Goal: Navigation & Orientation: Understand site structure

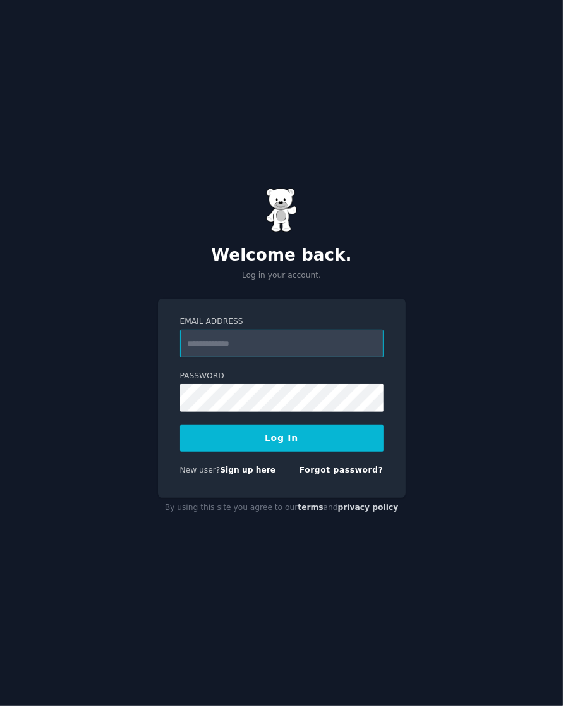
click at [184, 352] on input "Email Address" at bounding box center [282, 343] width 204 height 28
click at [0, 689] on com-1password-button at bounding box center [0, 706] width 0 height 0
click at [184, 345] on div "Email Address Password Log In New user? Sign up here Forgot password?" at bounding box center [282, 398] width 248 height 199
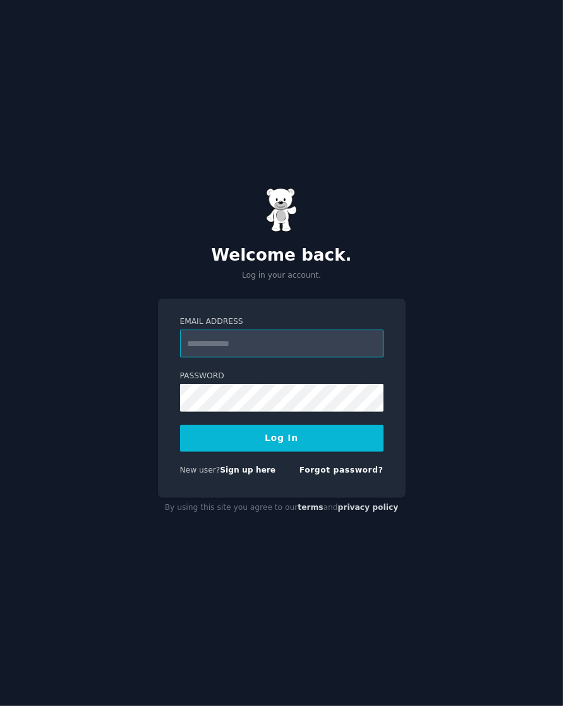
click at [184, 344] on body "Welcome back. Log in your account. Email Address Password Log In New user? Sign…" at bounding box center [281, 353] width 563 height 706
click at [184, 335] on input "Email Address" at bounding box center [282, 343] width 204 height 28
click at [0, 689] on com-1password-button at bounding box center [0, 706] width 0 height 0
type input "**********"
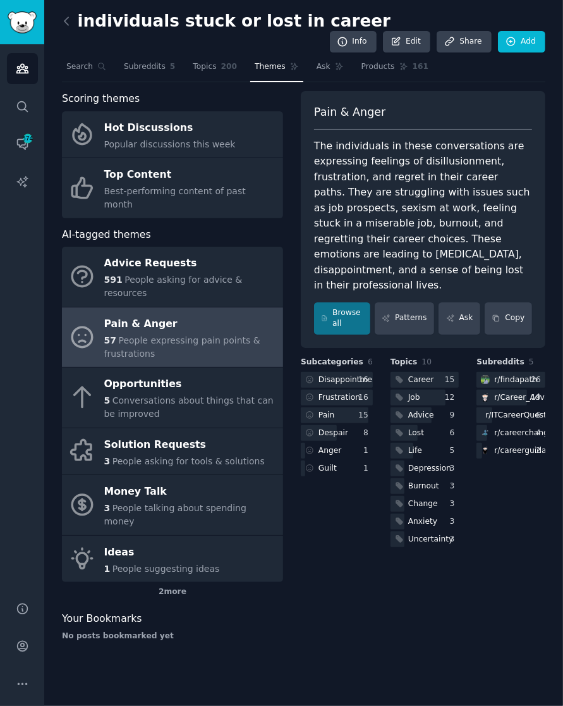
drag, startPoint x: 561, startPoint y: 1, endPoint x: 587, endPoint y: -4, distance: 26.4
click at [563, 0] on html "Conversations Audiences Search Conversations 574 AI Reports Help Account More i…" at bounding box center [281, 353] width 563 height 706
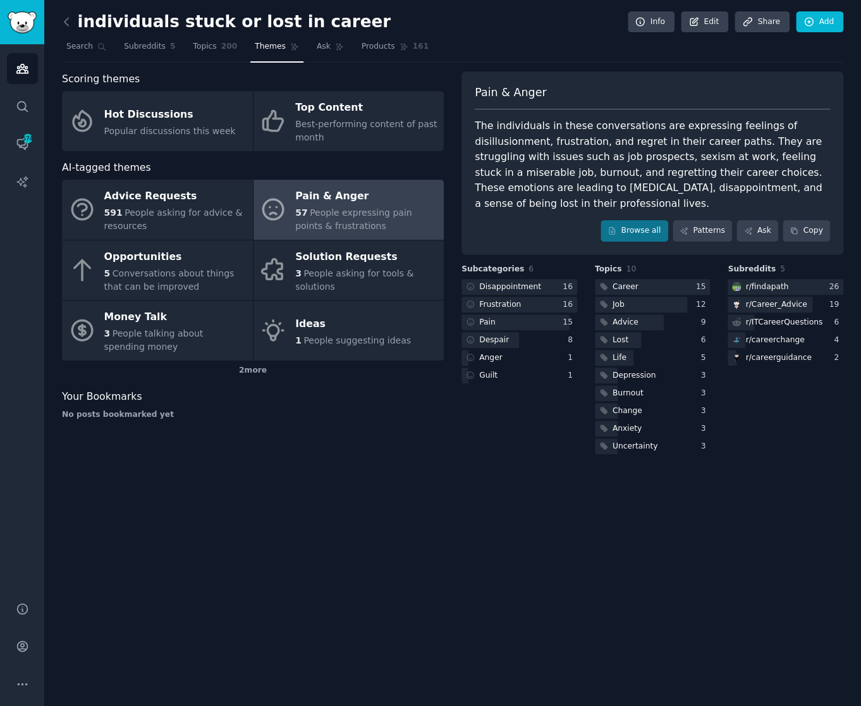
click at [320, 494] on div "individuals stuck or lost in career Info Edit Share Add Search Subreddits 5 Top…" at bounding box center [452, 353] width 817 height 706
click at [16, 184] on icon "Sidebar" at bounding box center [22, 181] width 13 height 13
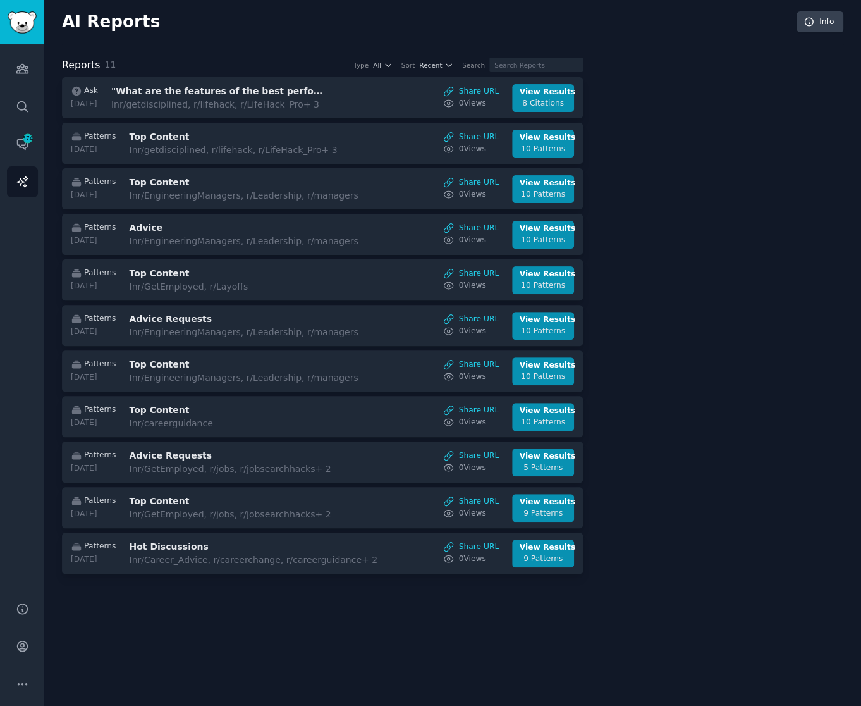
click at [563, 142] on div at bounding box center [722, 318] width 243 height 521
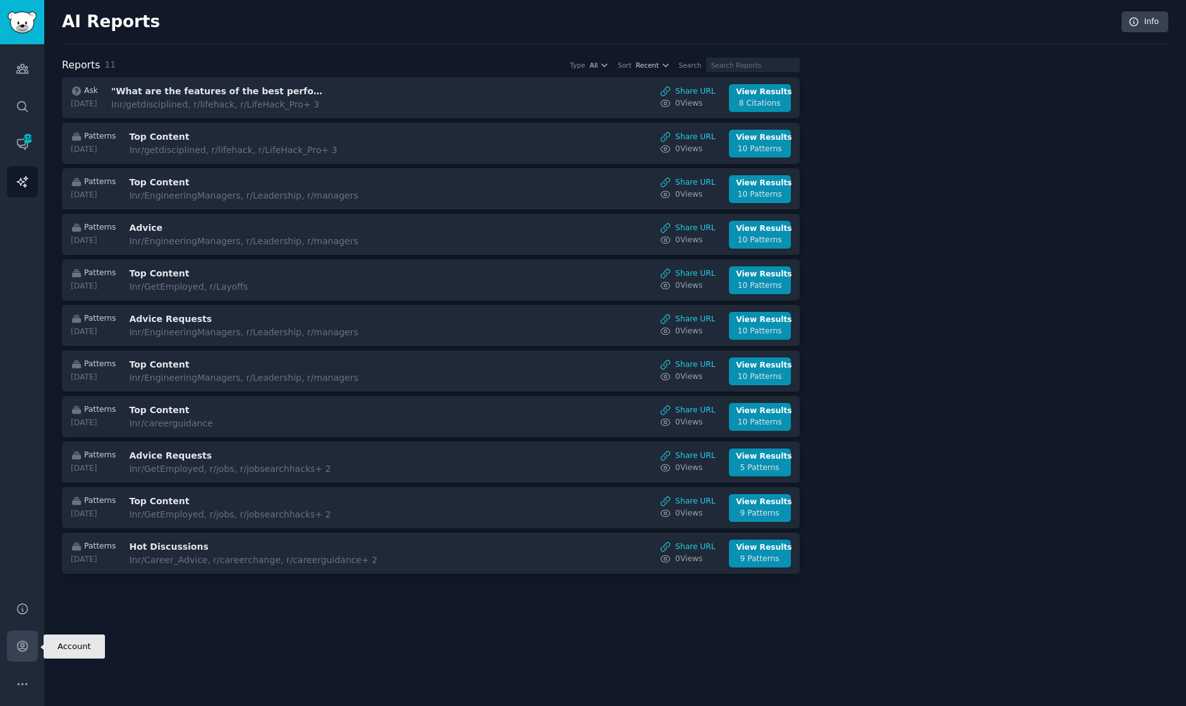
click at [14, 639] on link "Account" at bounding box center [22, 646] width 31 height 31
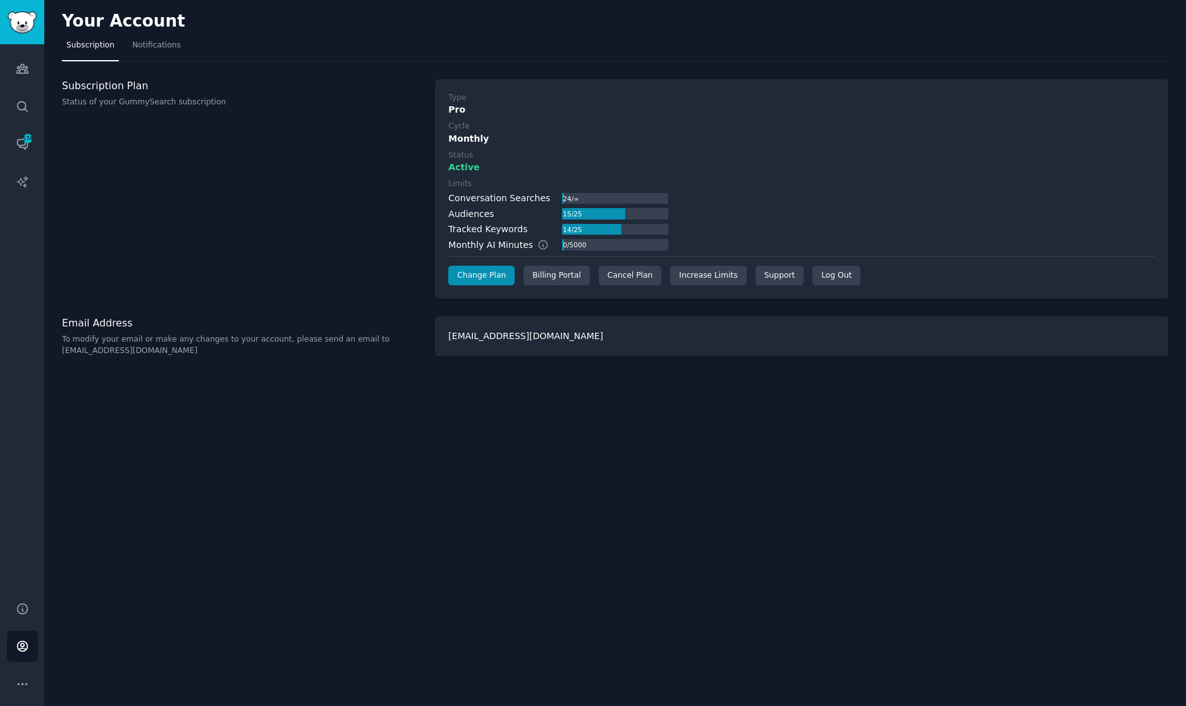
click at [563, 481] on div "Your Account Subscription Notifications Subscription Plan Status of your GummyS…" at bounding box center [615, 353] width 1142 height 706
click at [28, 193] on link "AI Reports" at bounding box center [22, 181] width 31 height 31
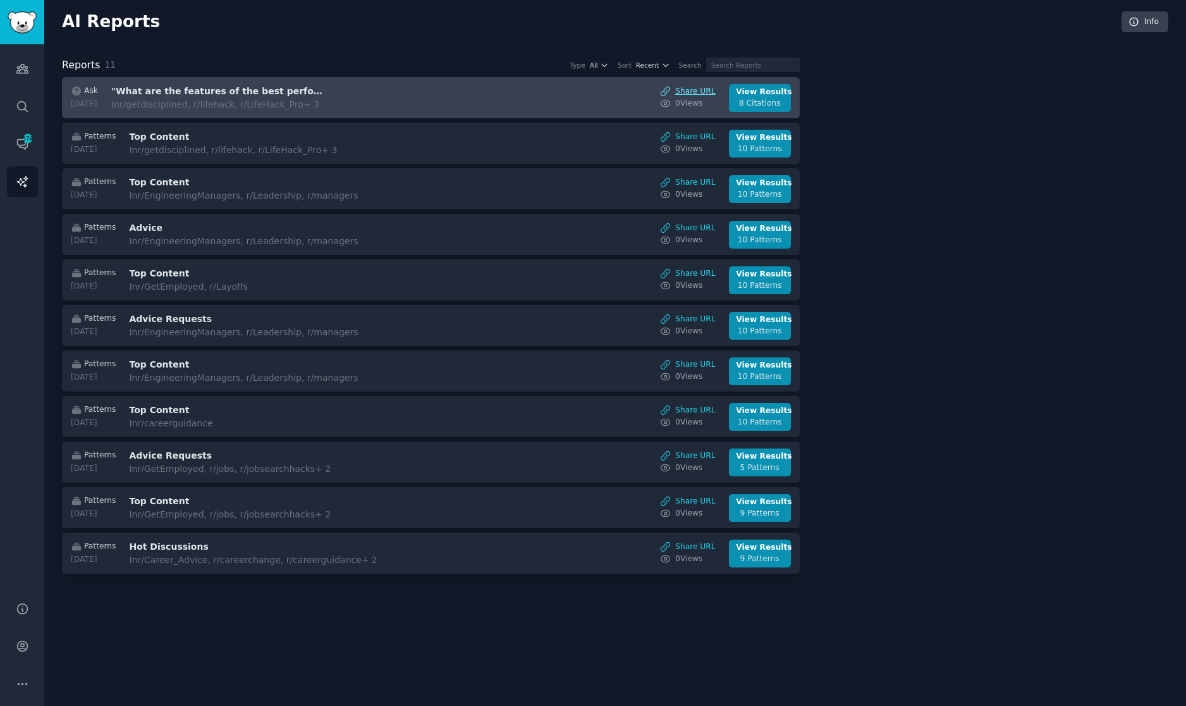
click at [563, 89] on link "Share URL" at bounding box center [688, 91] width 56 height 11
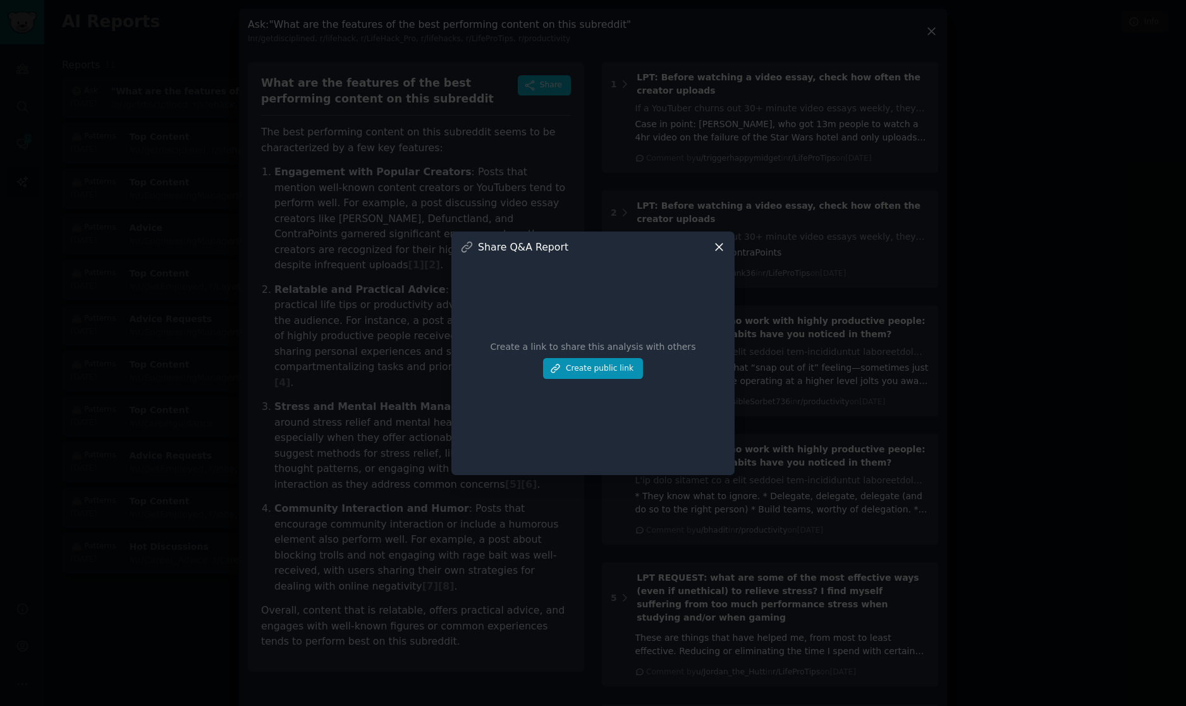
click at [563, 257] on div "Create a link to share this analysis with others Create public link" at bounding box center [593, 360] width 266 height 212
click at [563, 254] on div "Create a link to share this analysis with others Create public link" at bounding box center [593, 360] width 266 height 212
click at [563, 249] on icon at bounding box center [719, 246] width 13 height 13
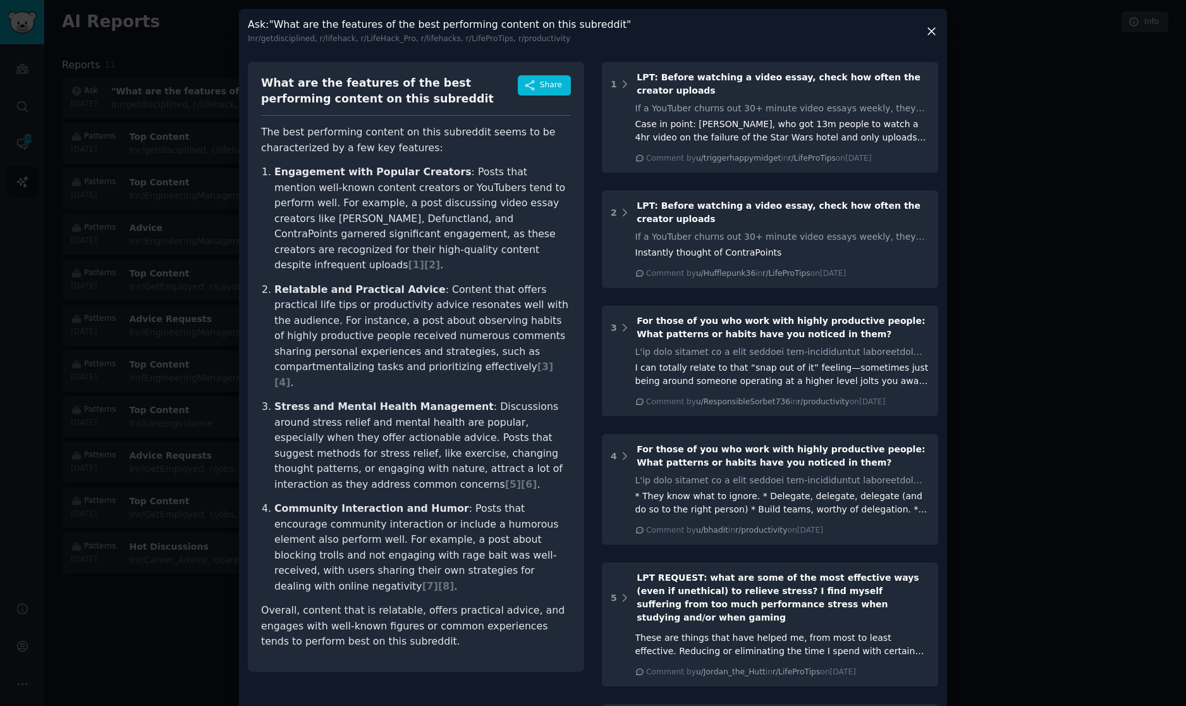
click at [92, 80] on div at bounding box center [593, 353] width 1186 height 706
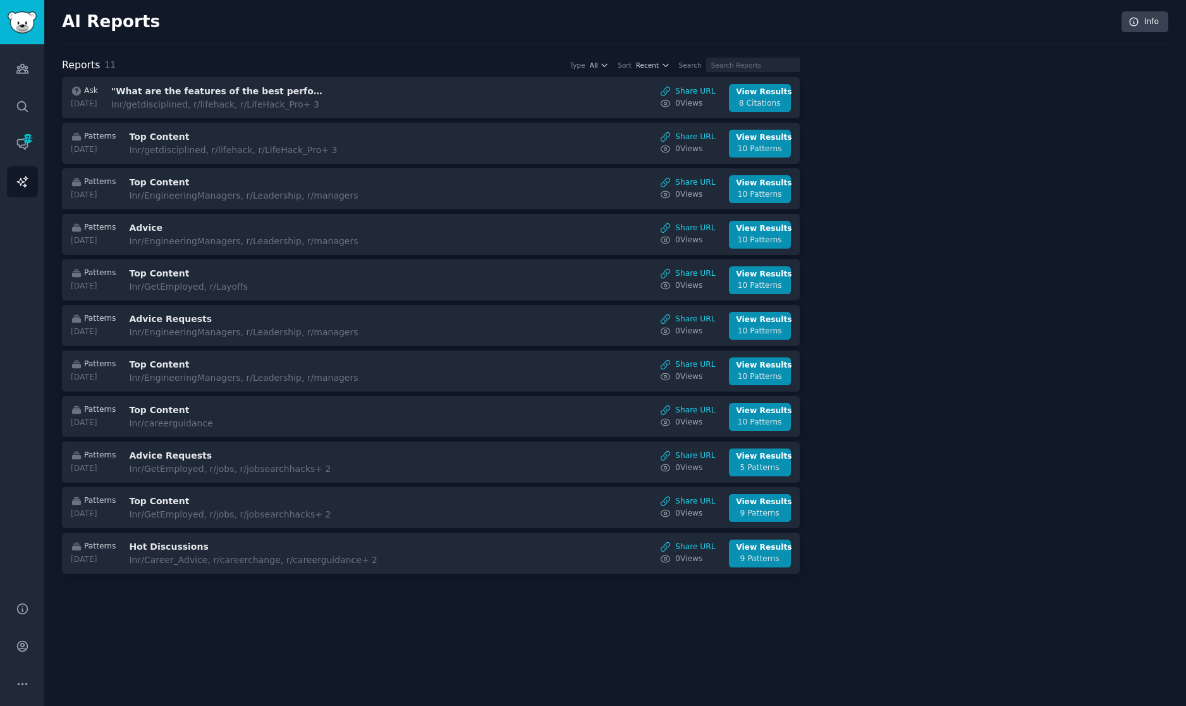
click at [37, 290] on div "Audiences Search Conversations 574 AI Reports" at bounding box center [22, 315] width 44 height 542
click at [563, 15] on link "Info" at bounding box center [1145, 22] width 47 height 22
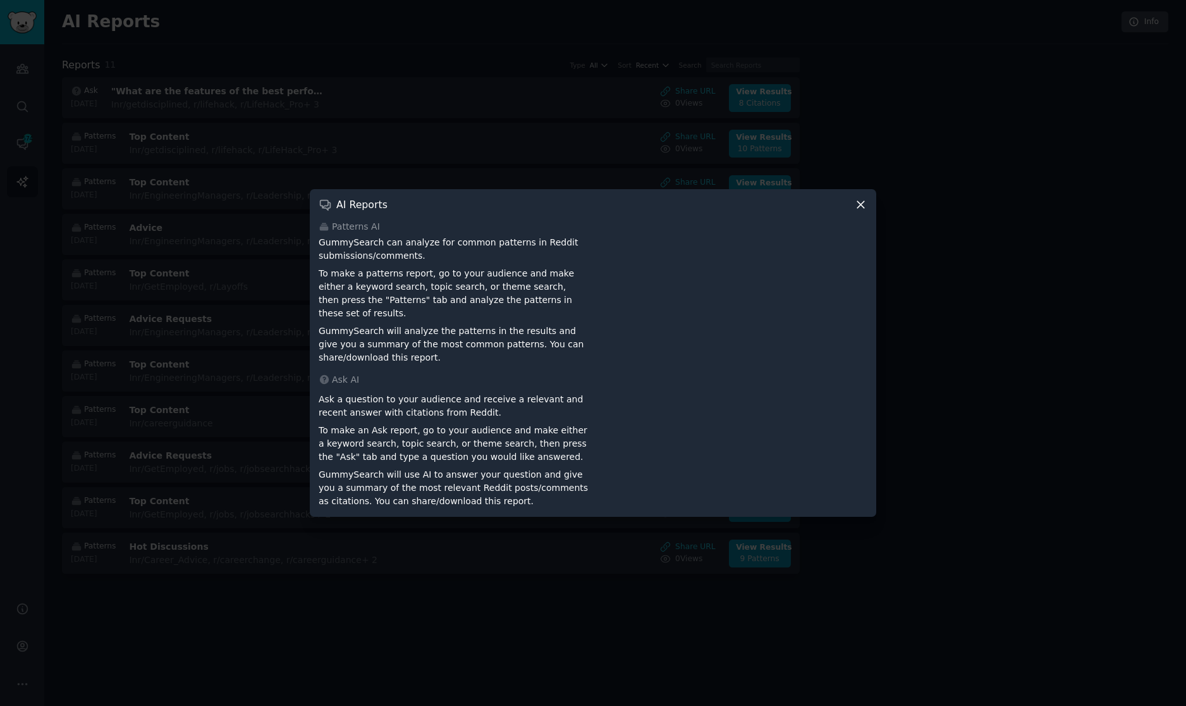
click at [563, 132] on div at bounding box center [593, 353] width 1186 height 706
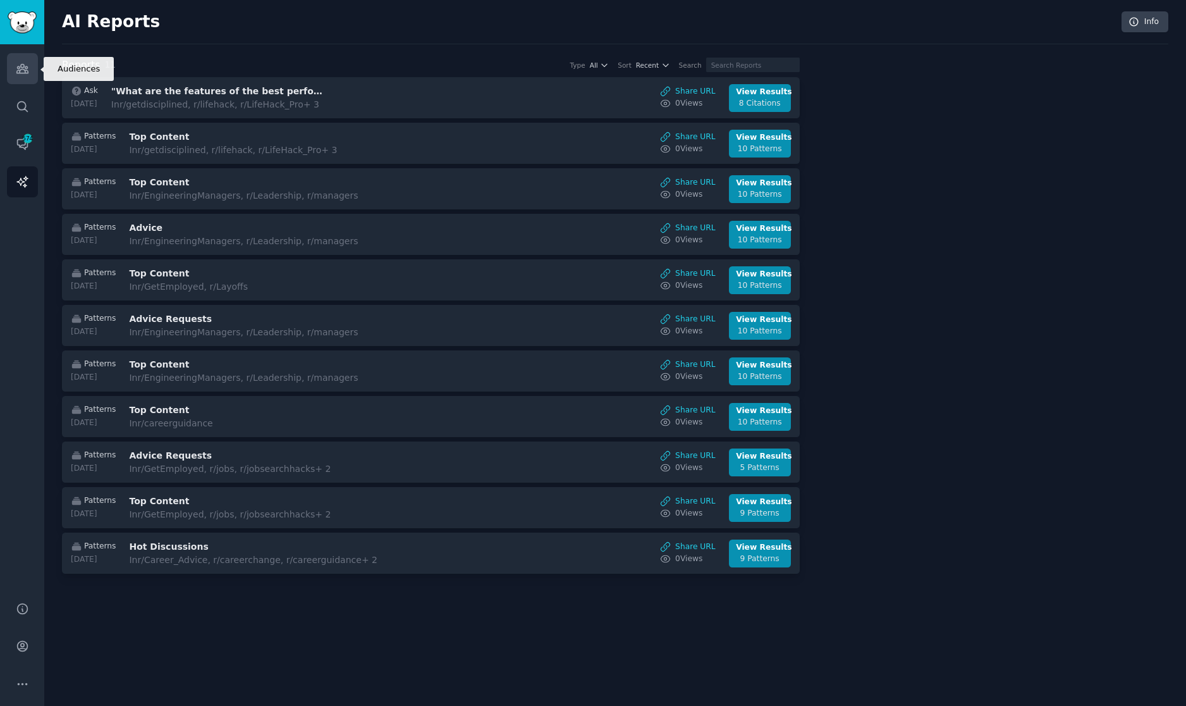
click at [31, 66] on link "Audiences" at bounding box center [22, 68] width 31 height 31
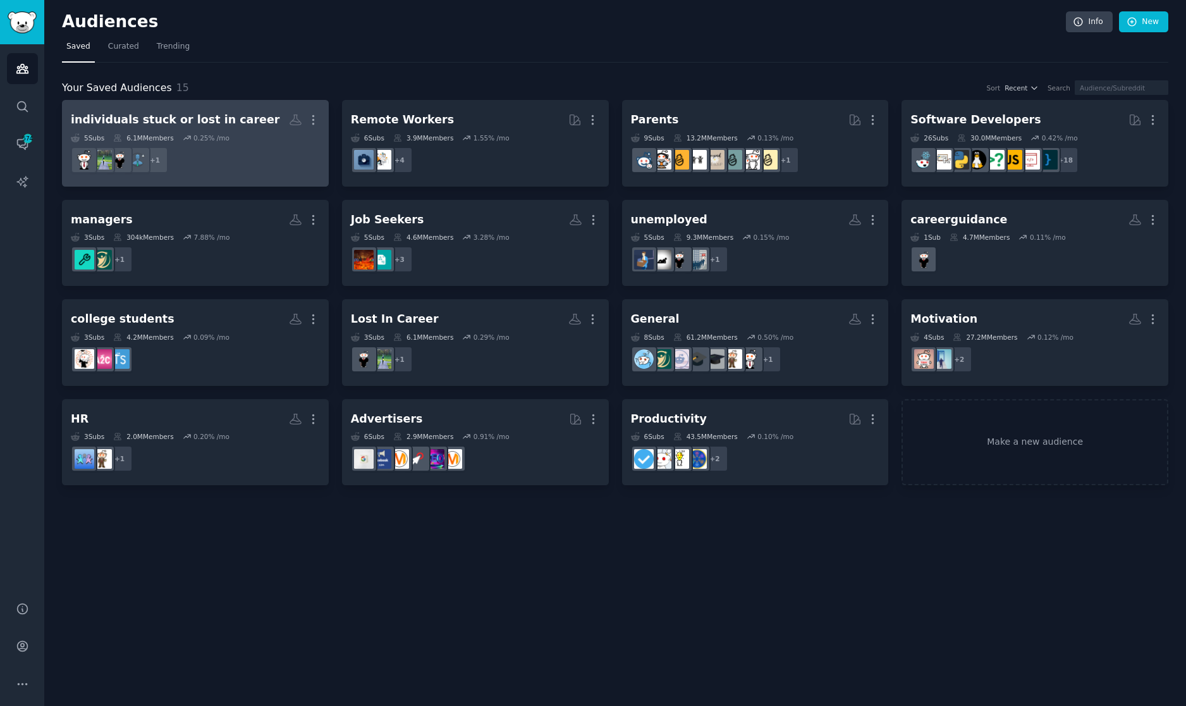
click at [242, 145] on dd "r/ITCareerQuestions + 1" at bounding box center [195, 159] width 249 height 35
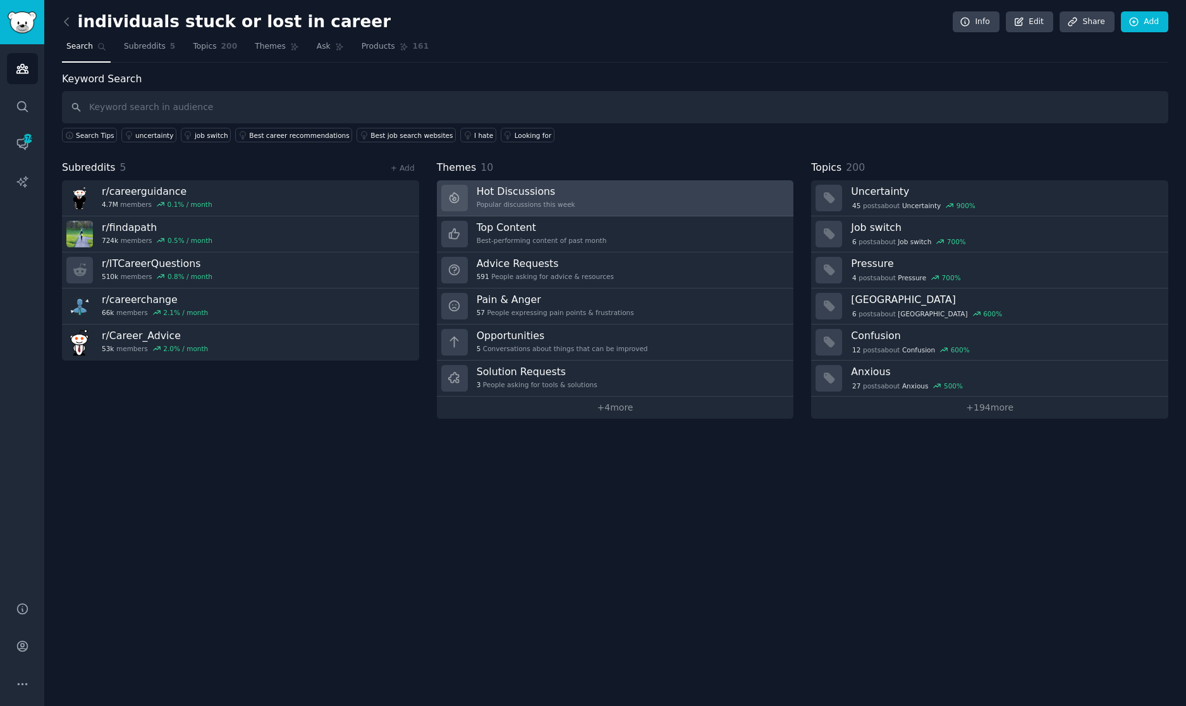
click at [534, 194] on h3 "Hot Discussions" at bounding box center [526, 191] width 99 height 13
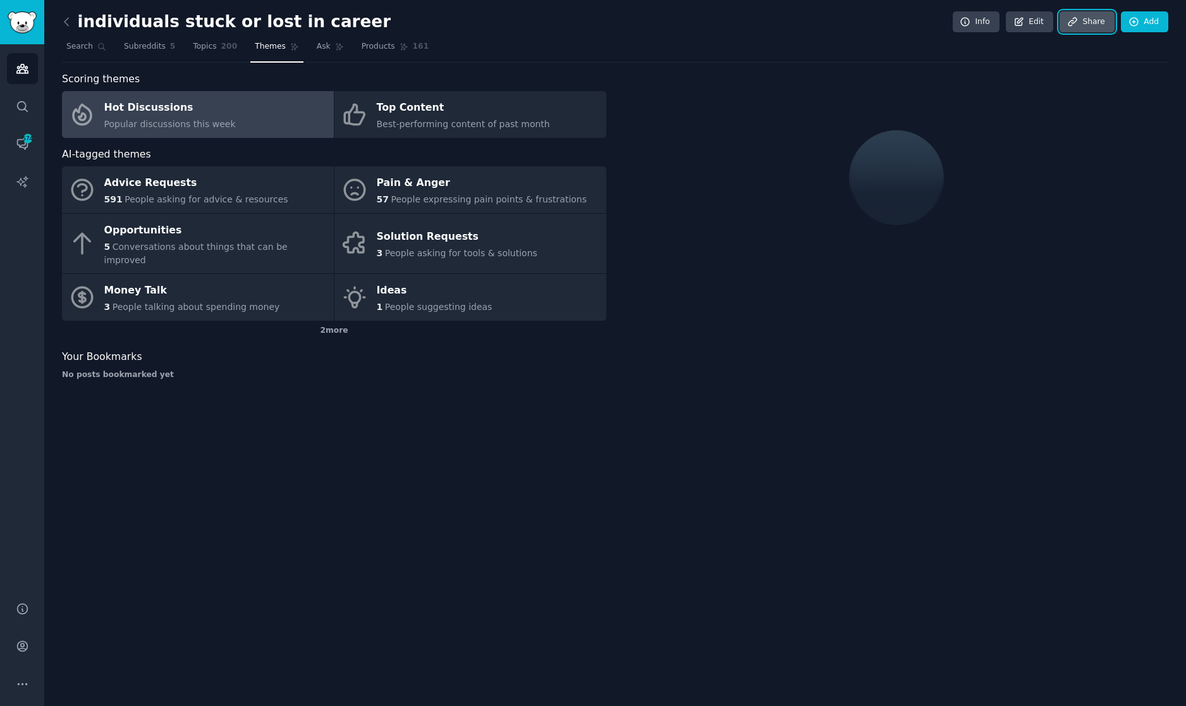
click at [563, 27] on link "Share" at bounding box center [1087, 22] width 54 height 22
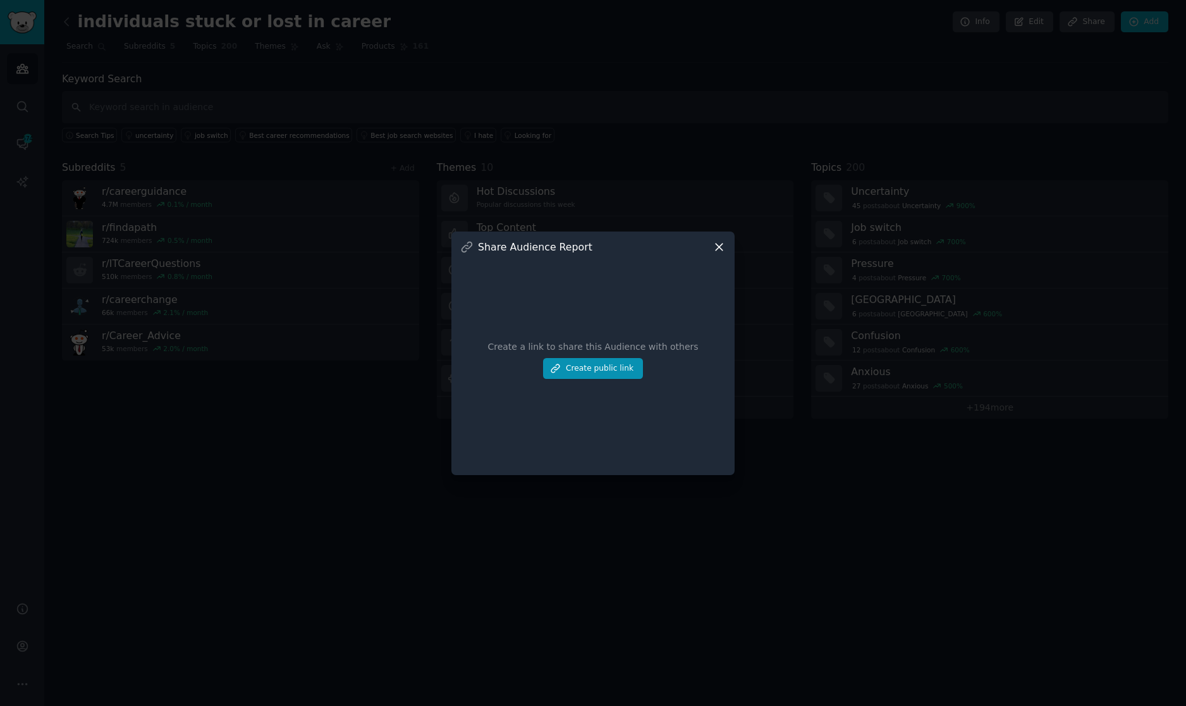
click at [563, 245] on icon at bounding box center [719, 246] width 7 height 7
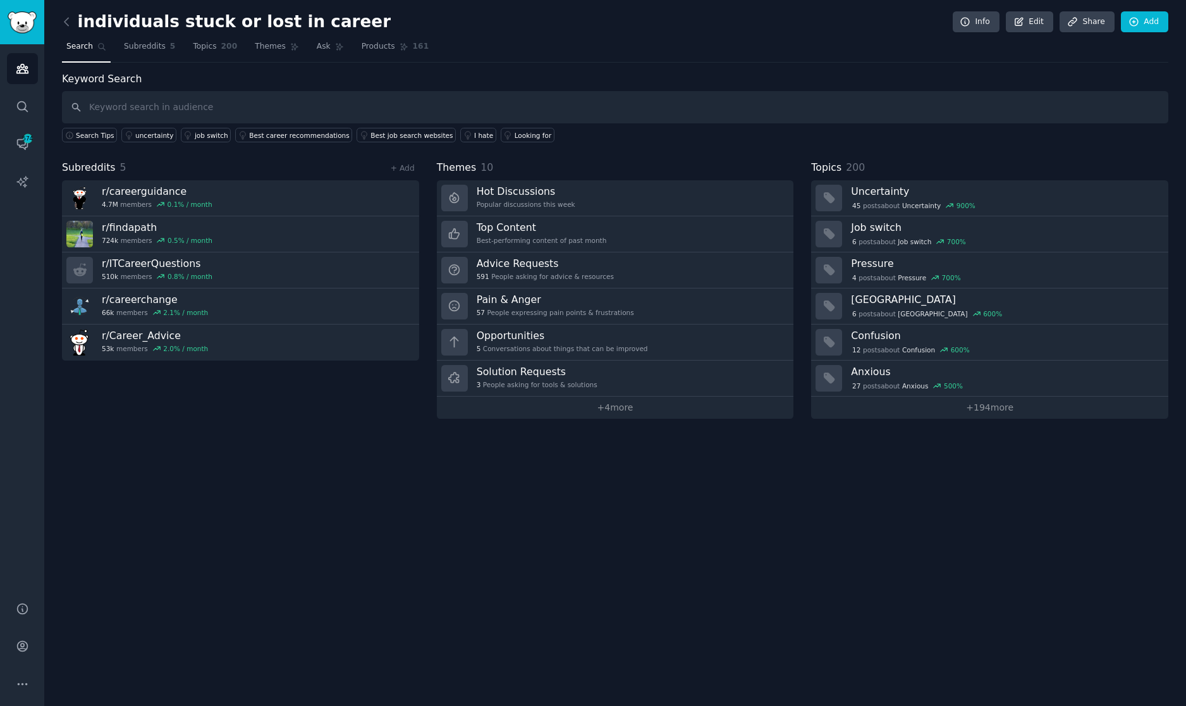
drag, startPoint x: 605, startPoint y: 511, endPoint x: 451, endPoint y: 543, distance: 157.6
click at [563, 511] on div "individuals stuck or lost in career Info Edit Share Add Search Subreddits 5 Top…" at bounding box center [615, 353] width 1142 height 706
click at [32, 600] on link "Help" at bounding box center [22, 608] width 31 height 31
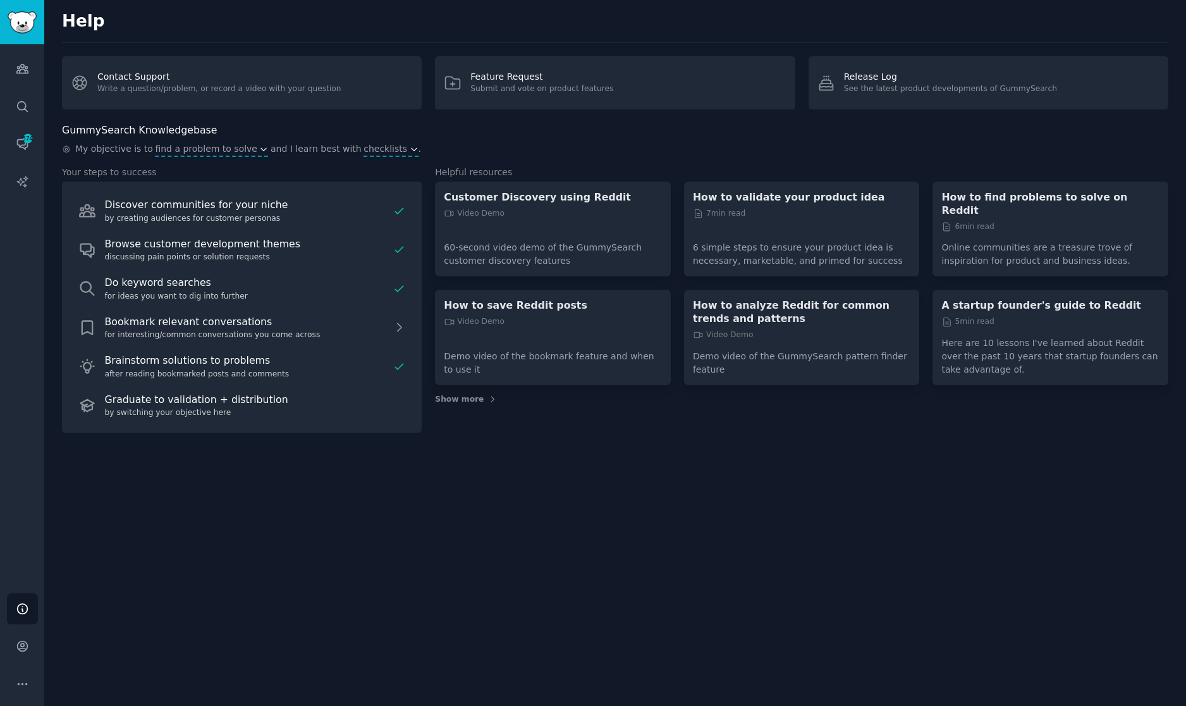
click at [188, 508] on div "Help Contact Support Write a question/problem, or record a video with your ques…" at bounding box center [615, 353] width 1142 height 706
click at [30, 171] on link "AI Reports" at bounding box center [22, 181] width 31 height 31
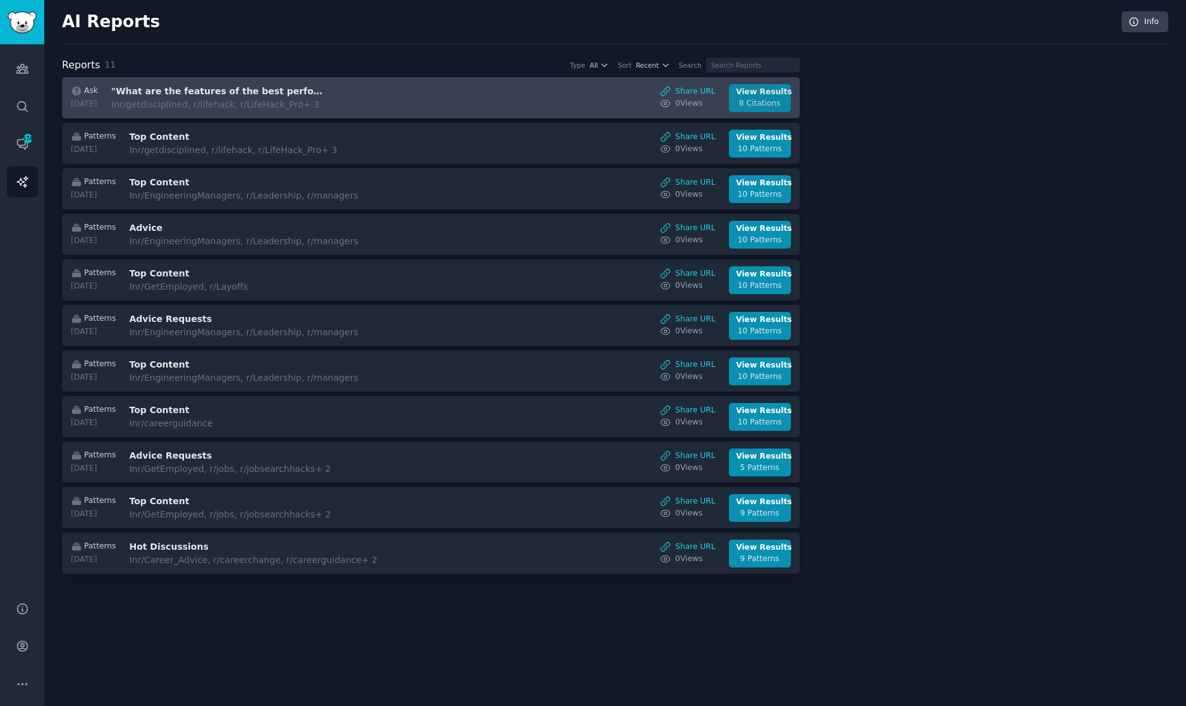
click at [563, 100] on div "8 Citations" at bounding box center [759, 103] width 47 height 11
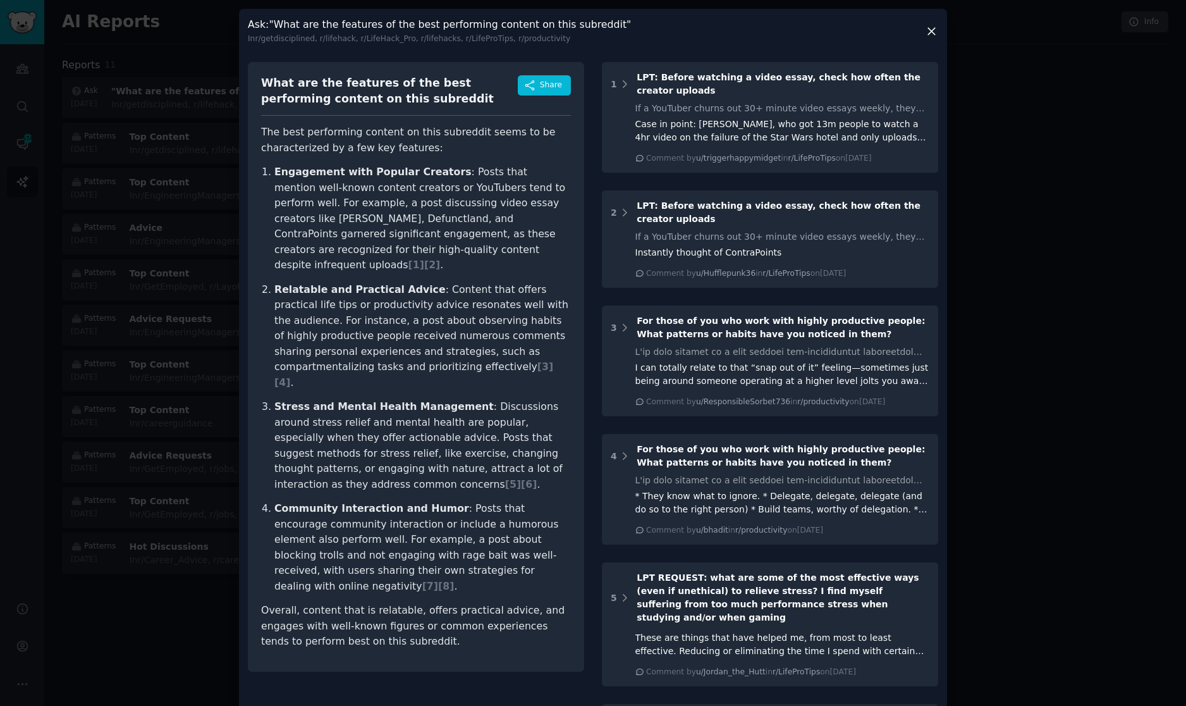
click at [563, 137] on div at bounding box center [593, 353] width 1186 height 706
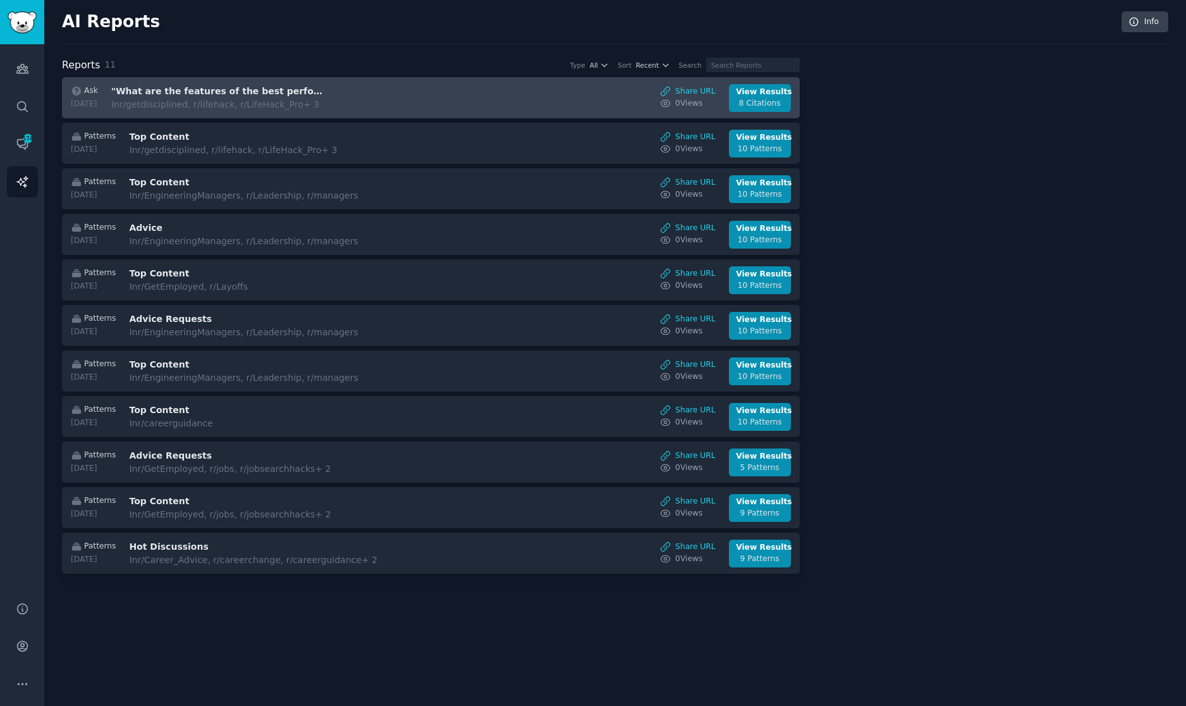
click at [190, 85] on h3 ""What are the features of the best performing content on this subreddit"" at bounding box center [217, 91] width 212 height 13
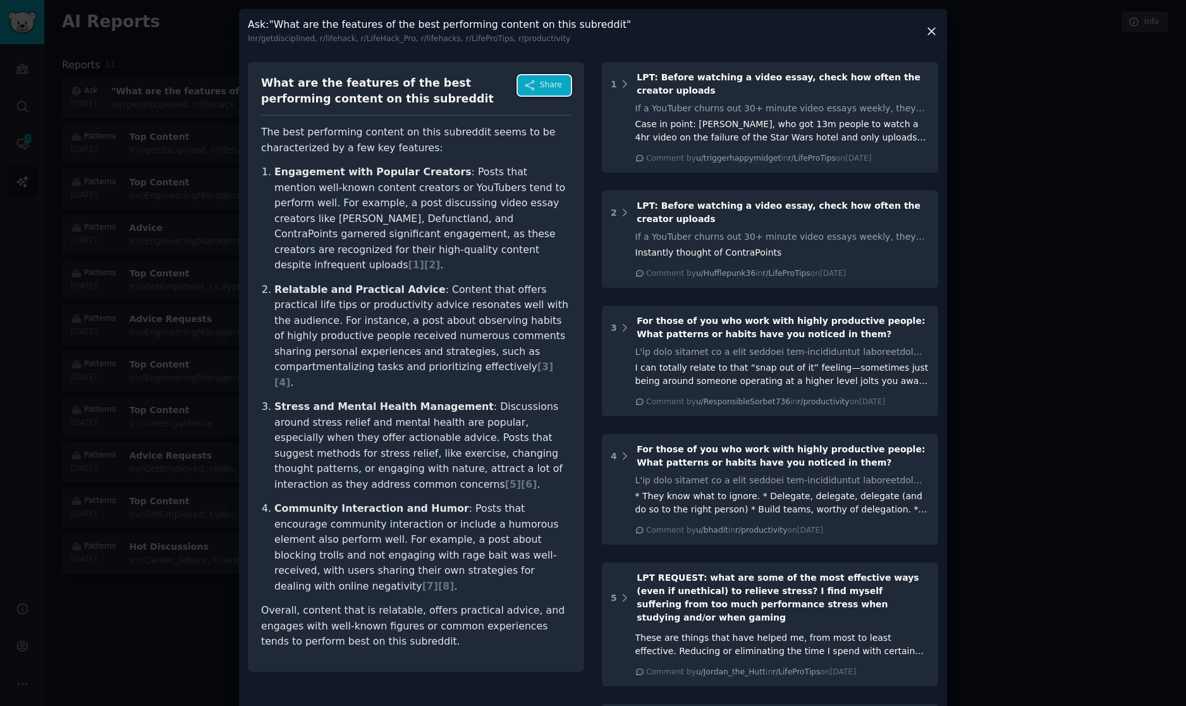
click at [550, 85] on span "Share" at bounding box center [551, 85] width 22 height 11
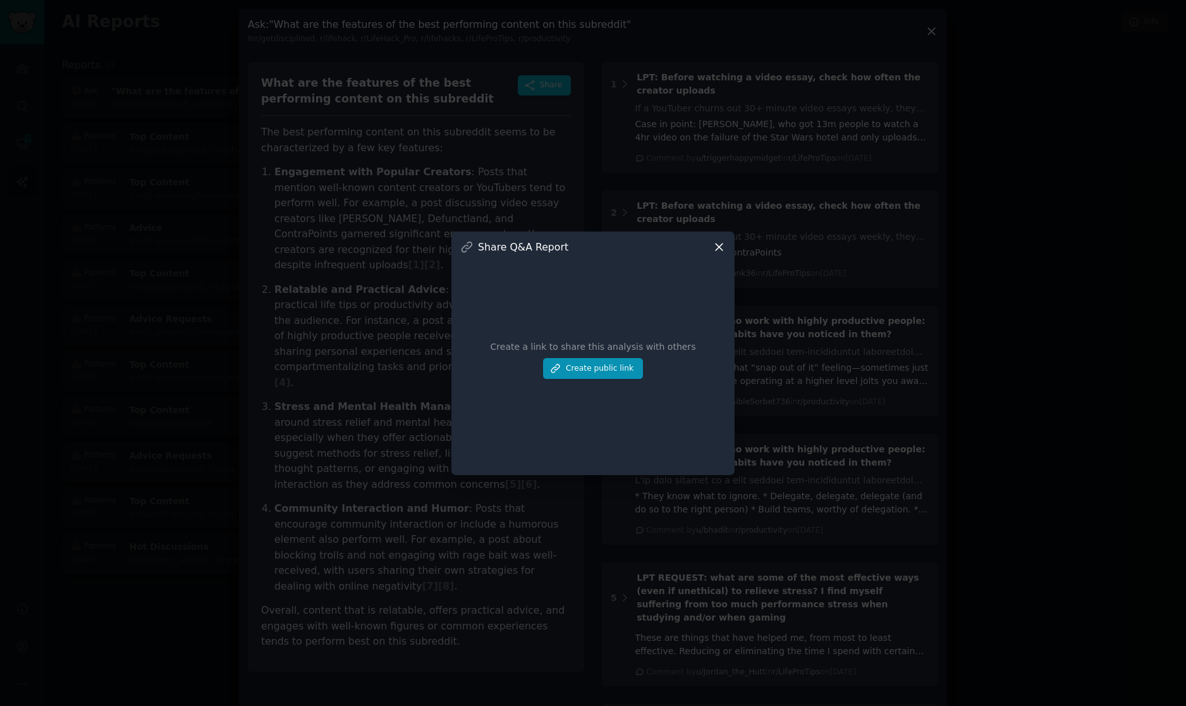
click at [563, 204] on div at bounding box center [593, 353] width 1186 height 706
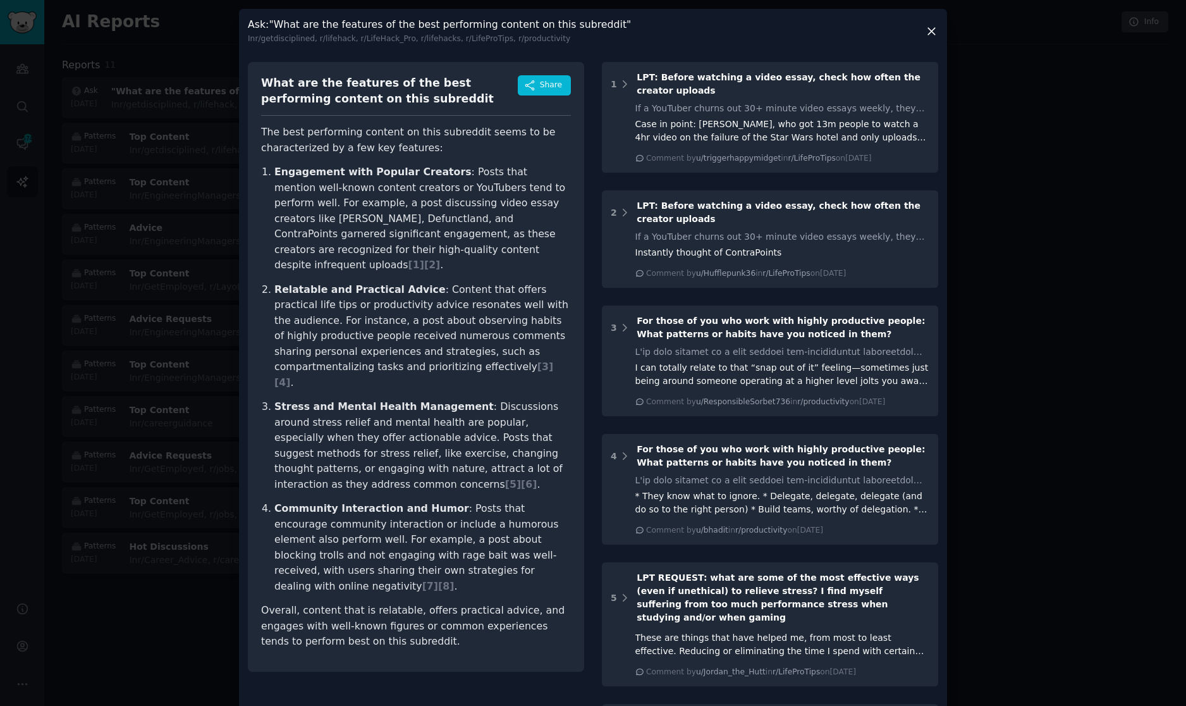
click at [118, 189] on div at bounding box center [593, 353] width 1186 height 706
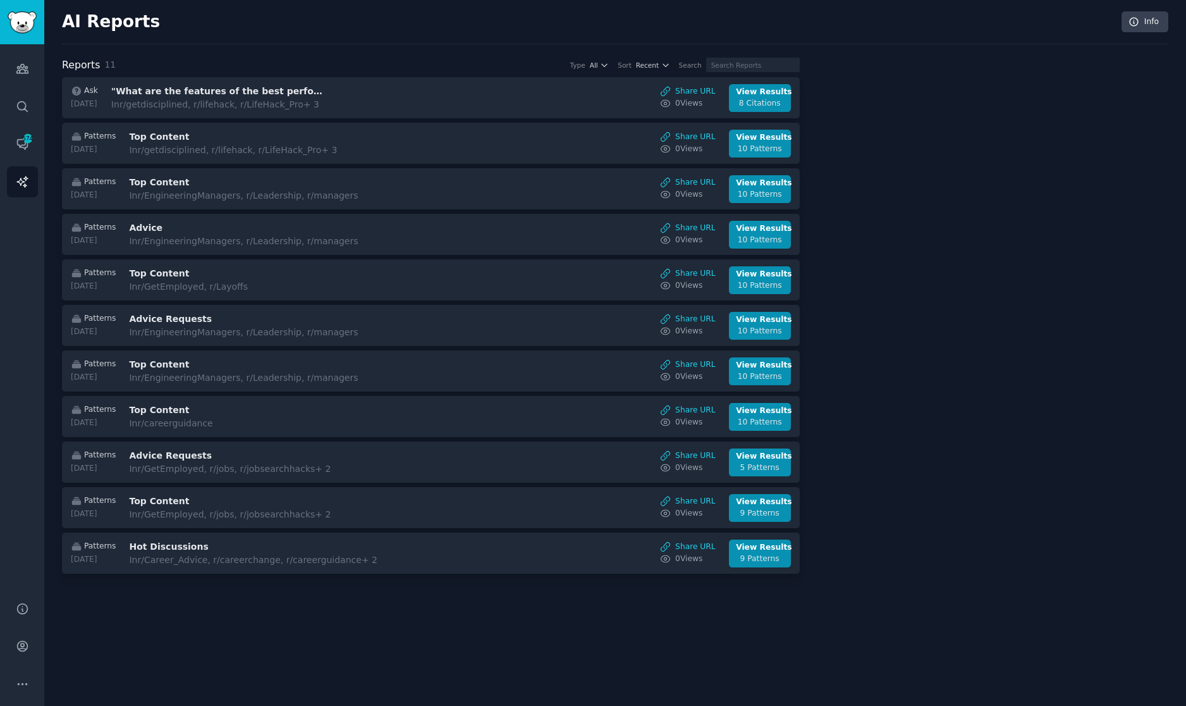
click at [563, 68] on div at bounding box center [993, 318] width 351 height 521
click at [563, 80] on div at bounding box center [993, 318] width 351 height 521
click at [28, 140] on span "574" at bounding box center [27, 138] width 11 height 9
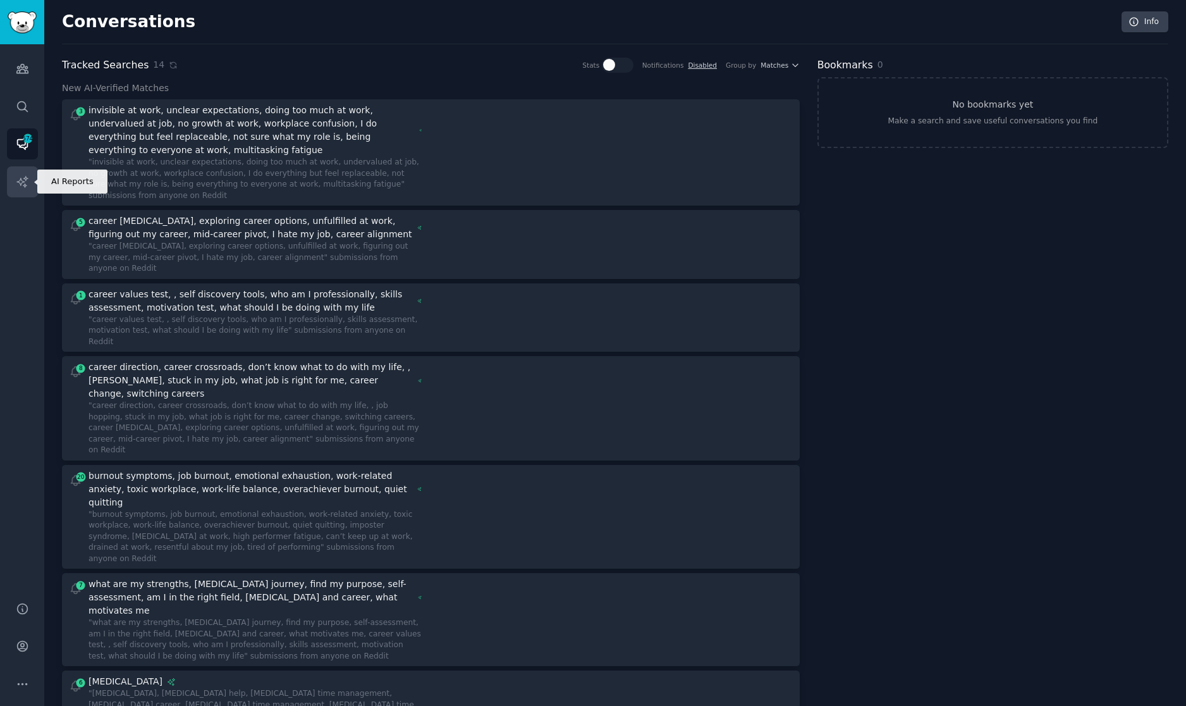
click at [16, 190] on link "AI Reports" at bounding box center [22, 181] width 31 height 31
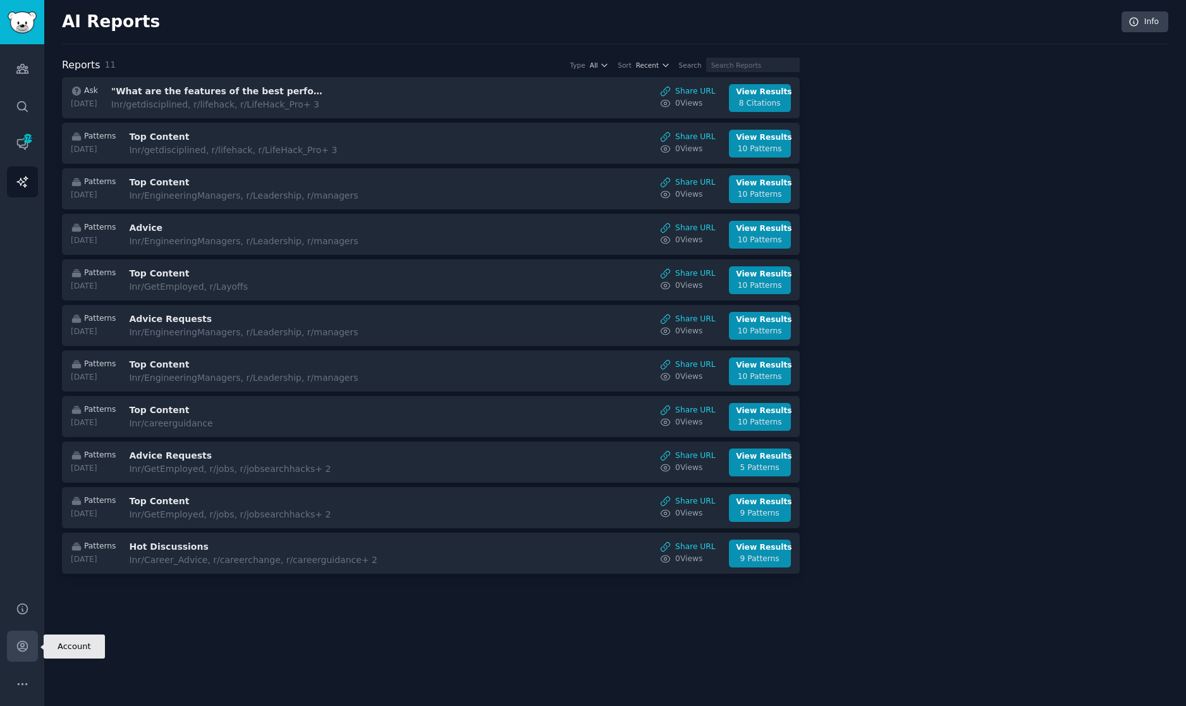
click at [27, 648] on icon "Sidebar" at bounding box center [22, 646] width 10 height 10
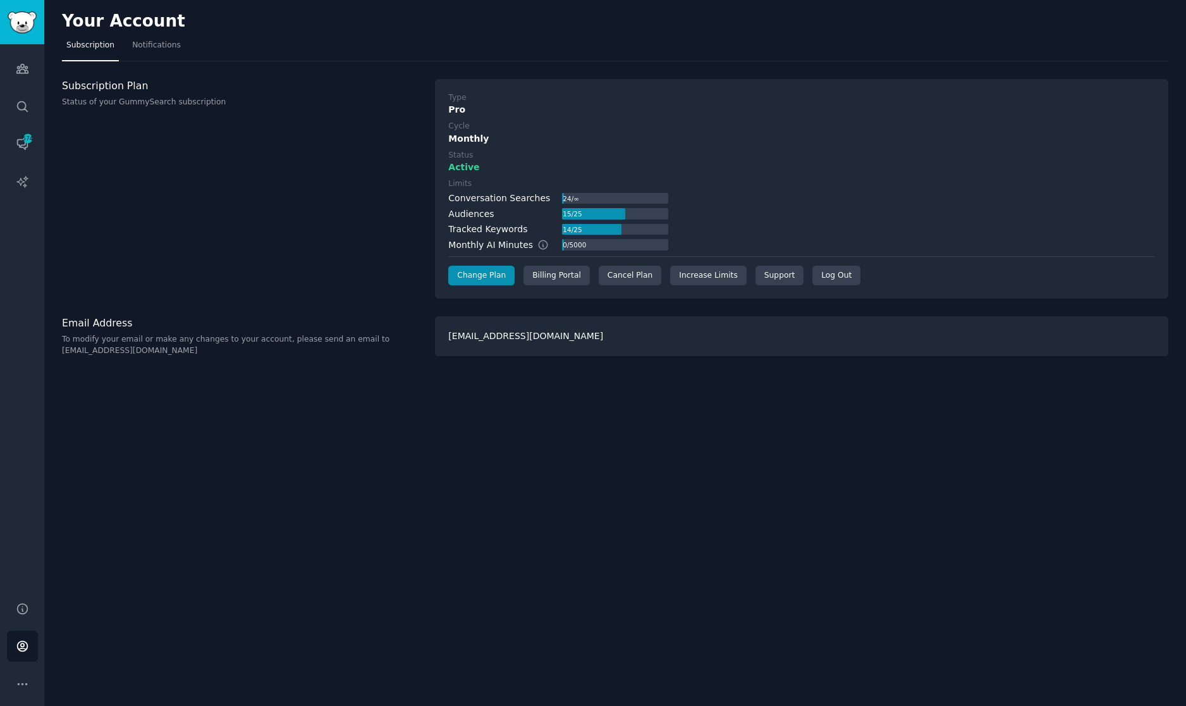
drag, startPoint x: 186, startPoint y: 200, endPoint x: 85, endPoint y: 167, distance: 106.4
click at [185, 199] on div "Subscription Plan Status of your GummySearch subscription" at bounding box center [242, 189] width 360 height 220
click at [40, 73] on div "Audiences Search Conversations 574 AI Reports" at bounding box center [22, 315] width 44 height 542
click at [32, 71] on link "Audiences" at bounding box center [22, 68] width 31 height 31
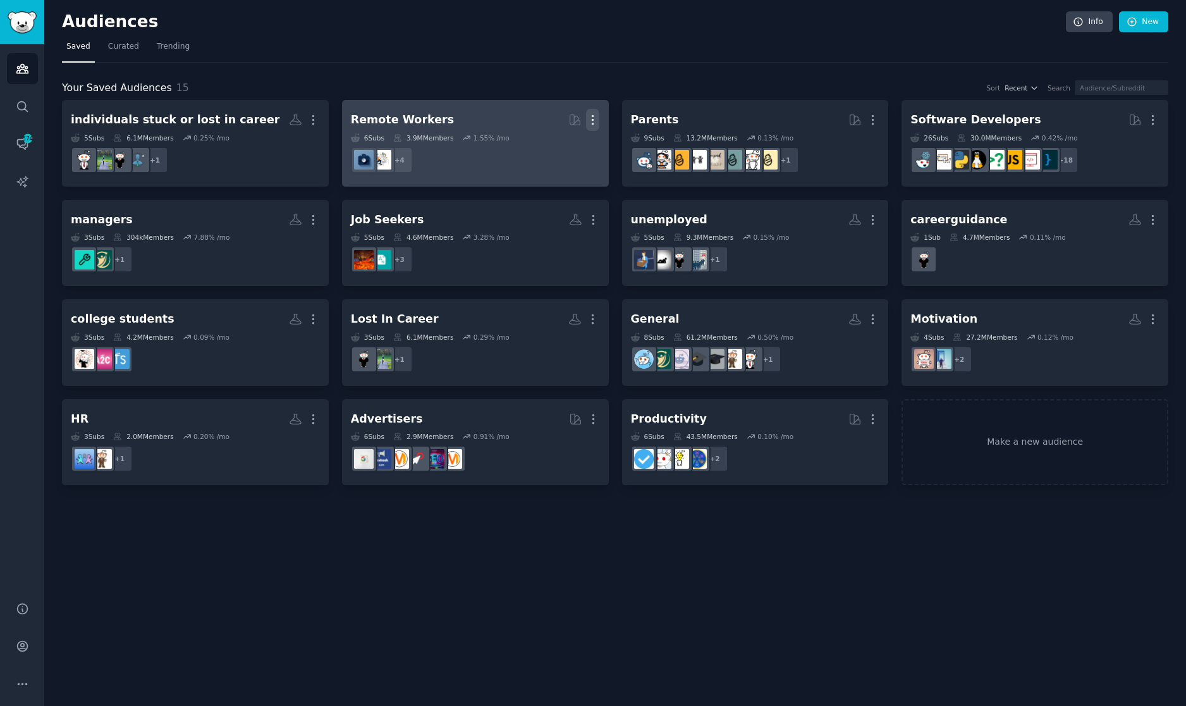
click at [563, 116] on icon "button" at bounding box center [592, 119] width 13 height 13
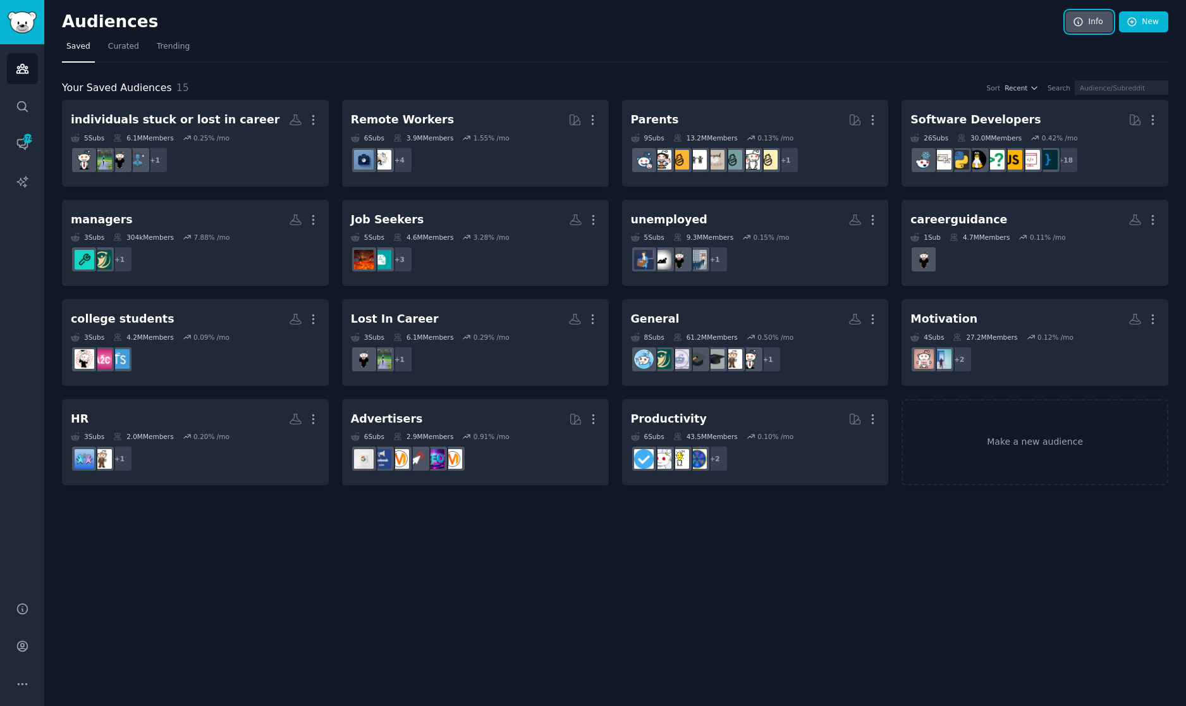
click at [563, 24] on link "Info" at bounding box center [1089, 22] width 47 height 22
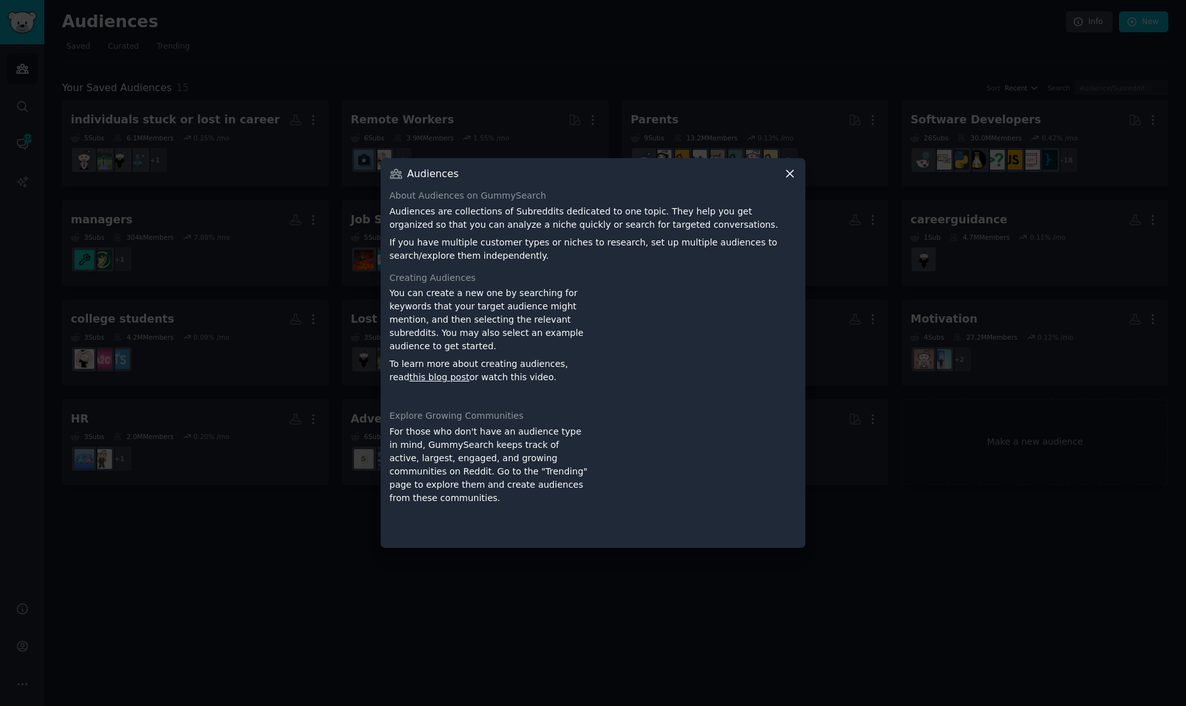
click at [563, 42] on div at bounding box center [593, 353] width 1186 height 706
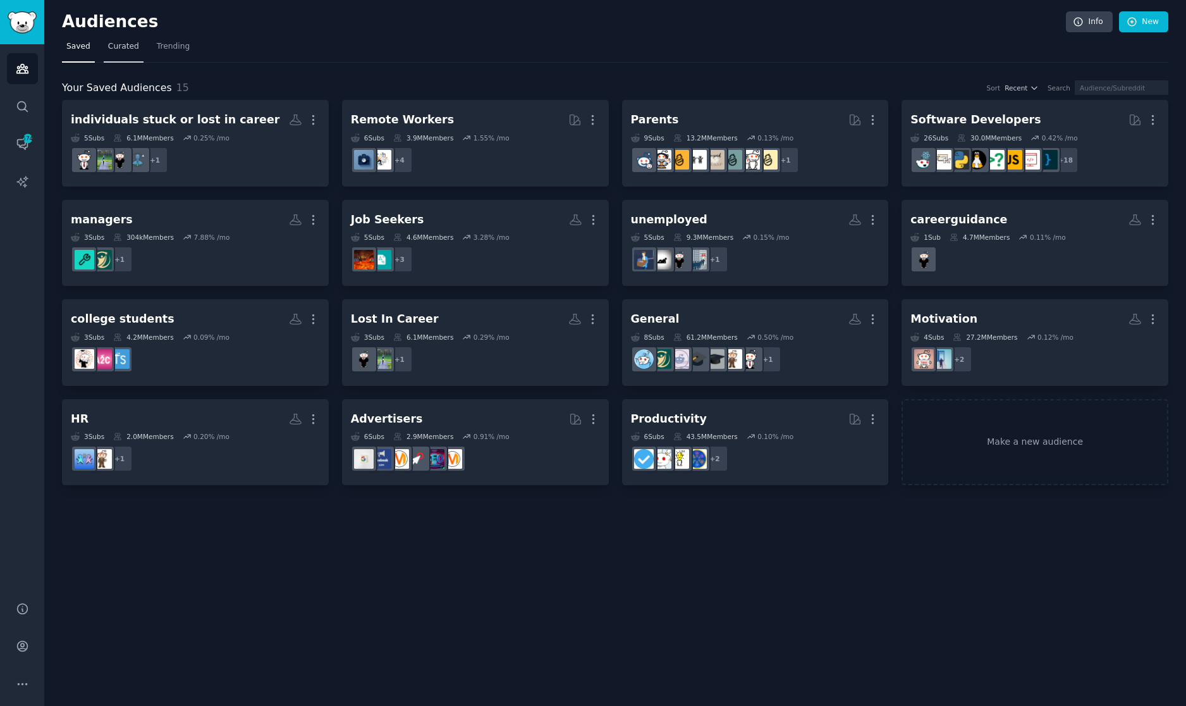
click at [135, 51] on span "Curated" at bounding box center [123, 46] width 31 height 11
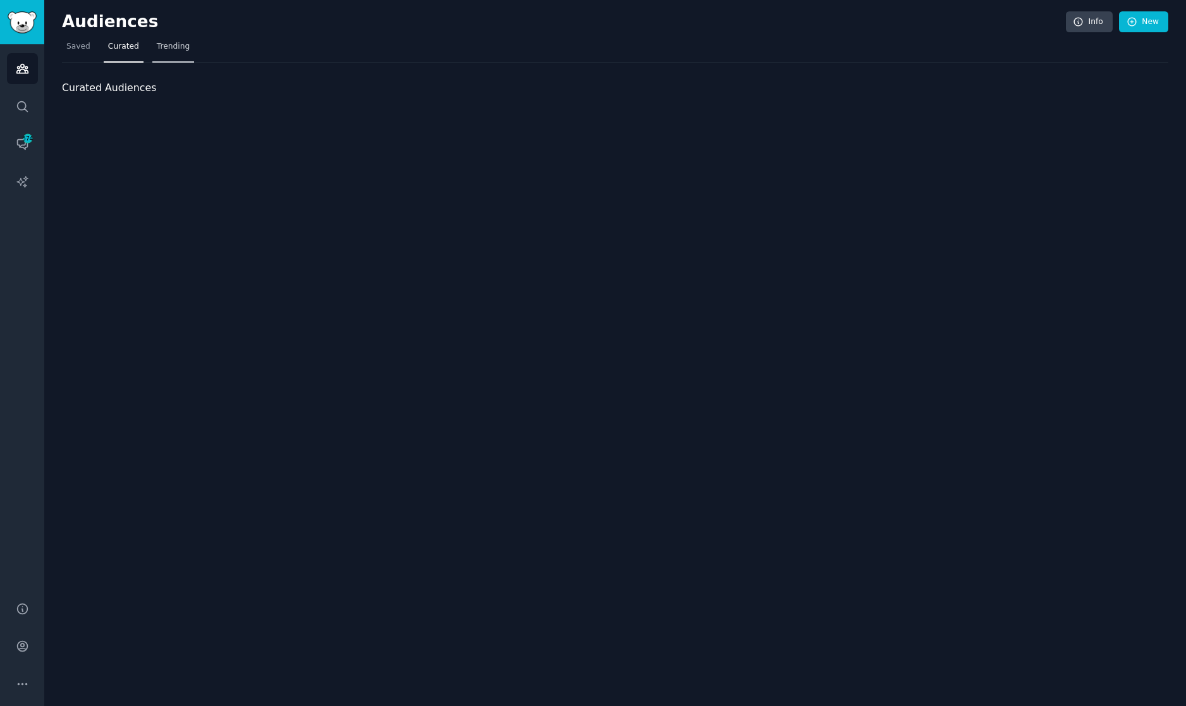
click at [177, 46] on span "Trending" at bounding box center [173, 46] width 33 height 11
